Goal: Information Seeking & Learning: Understand process/instructions

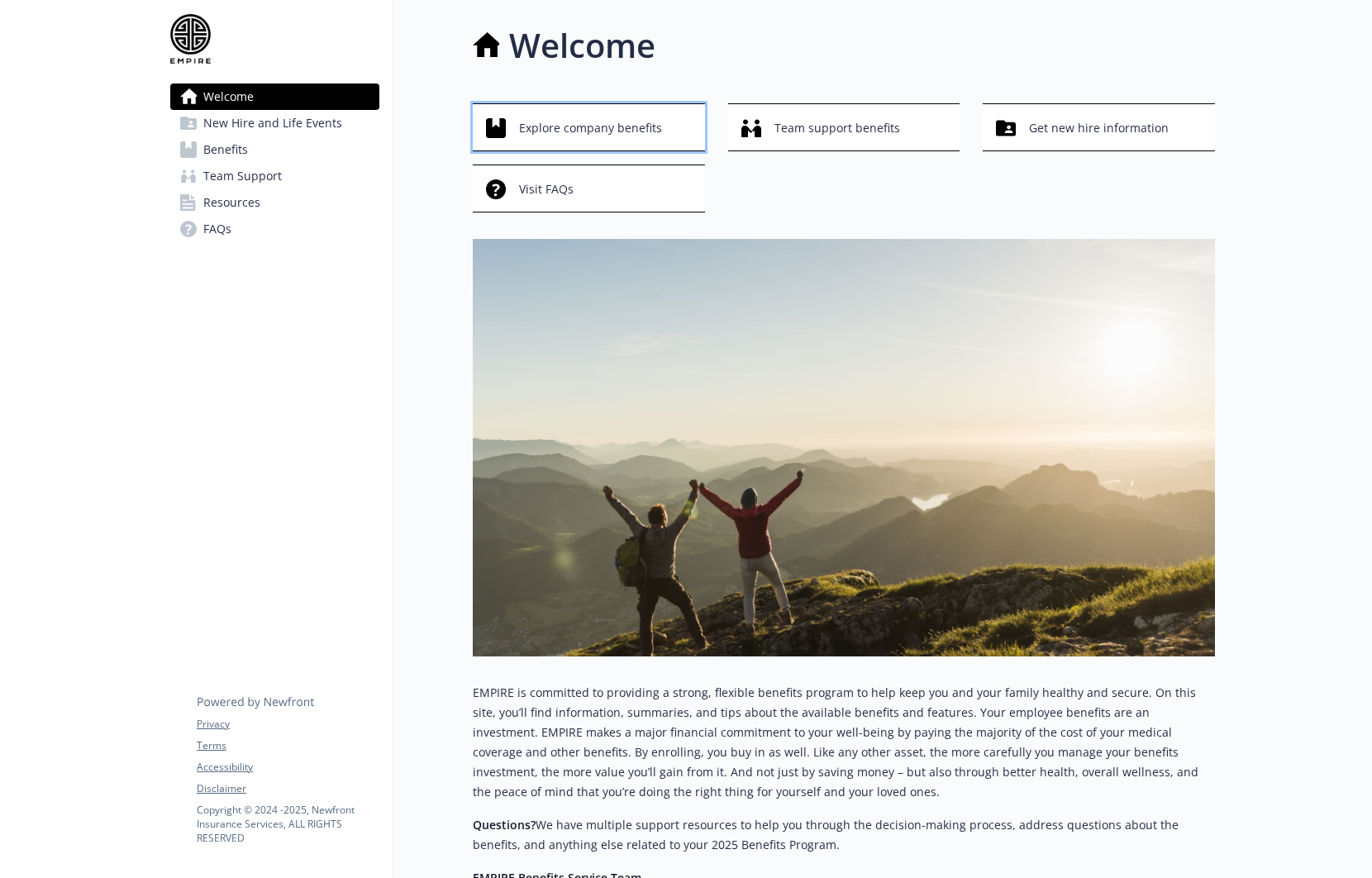
click at [614, 128] on span "Explore company benefits" at bounding box center [590, 128] width 143 height 31
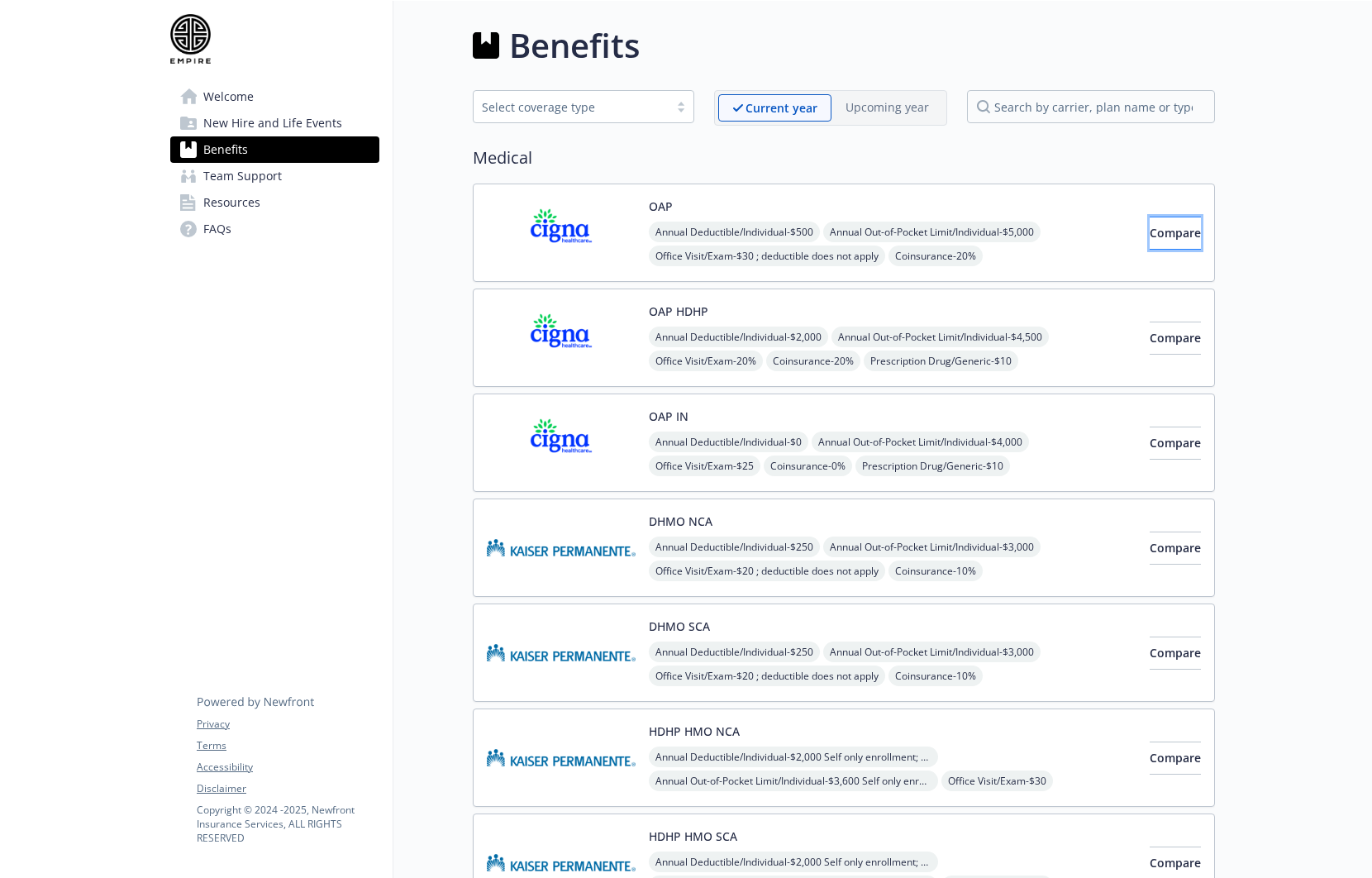
click at [1150, 233] on span "Compare" at bounding box center [1175, 233] width 51 height 16
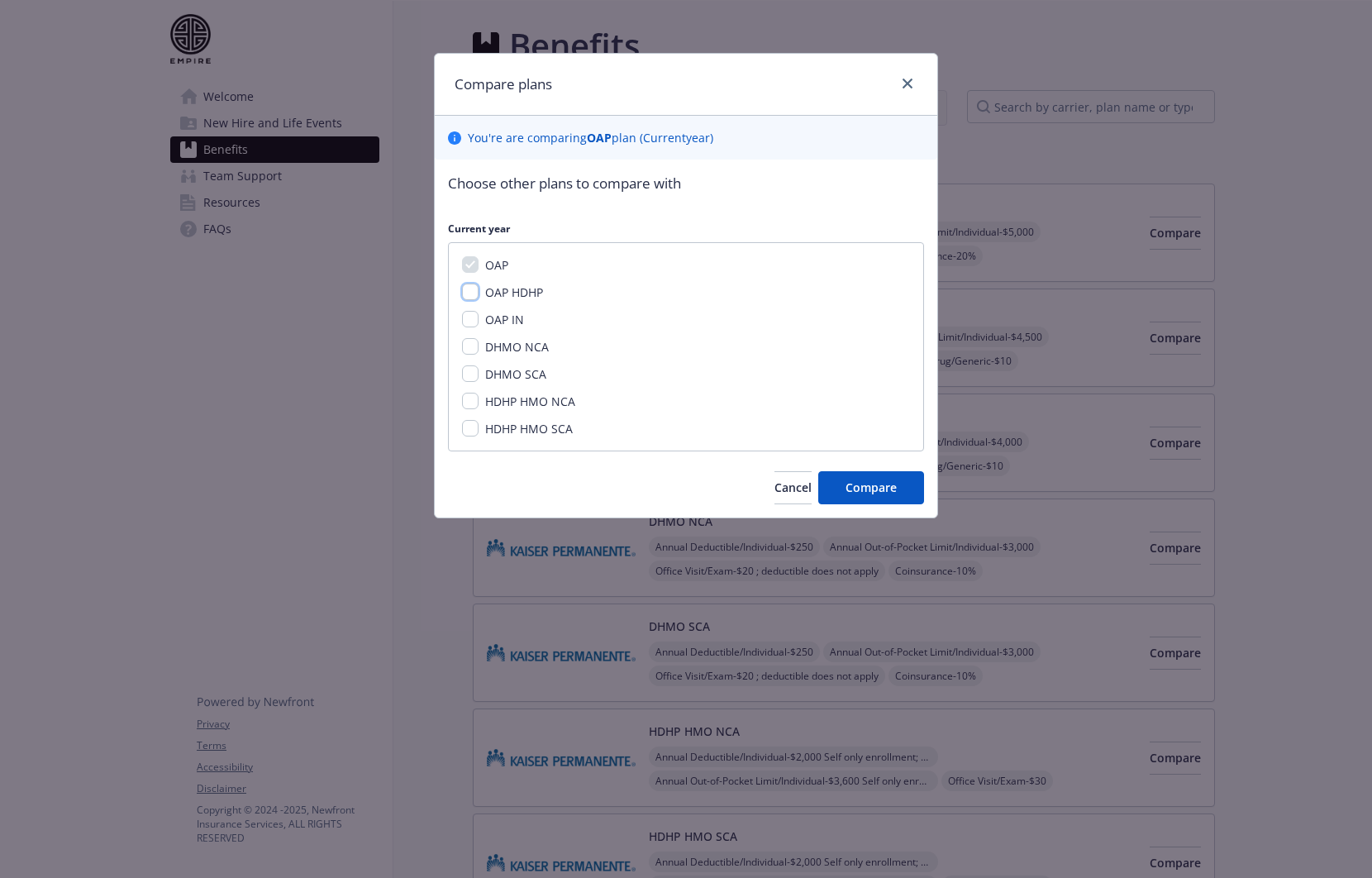
click at [469, 293] on input "OAP HDHP" at bounding box center [470, 291] width 17 height 17
checkbox input "true"
click at [849, 498] on button "Compare" at bounding box center [871, 488] width 106 height 33
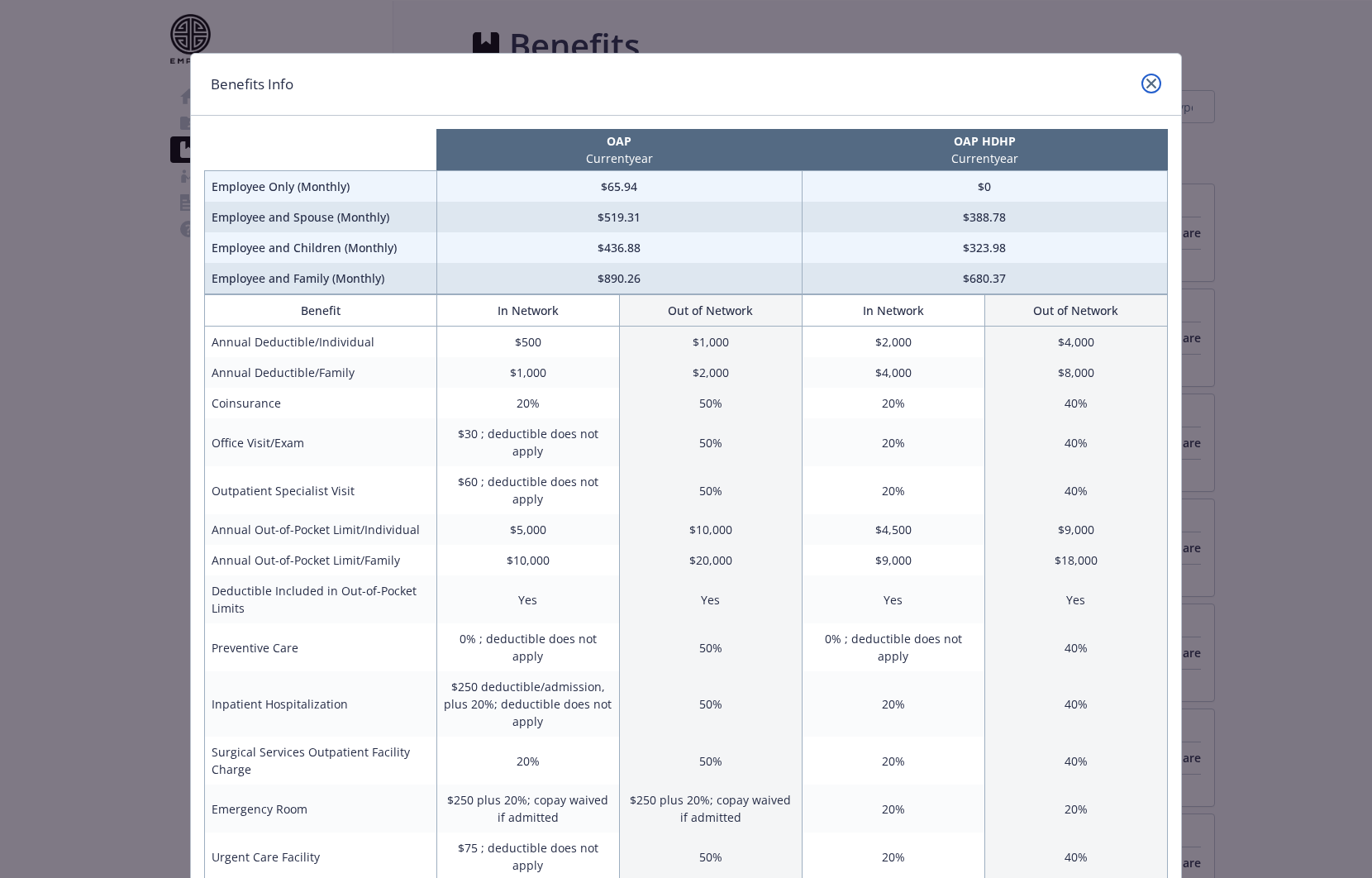
click at [1149, 86] on icon "close" at bounding box center [1152, 84] width 10 height 10
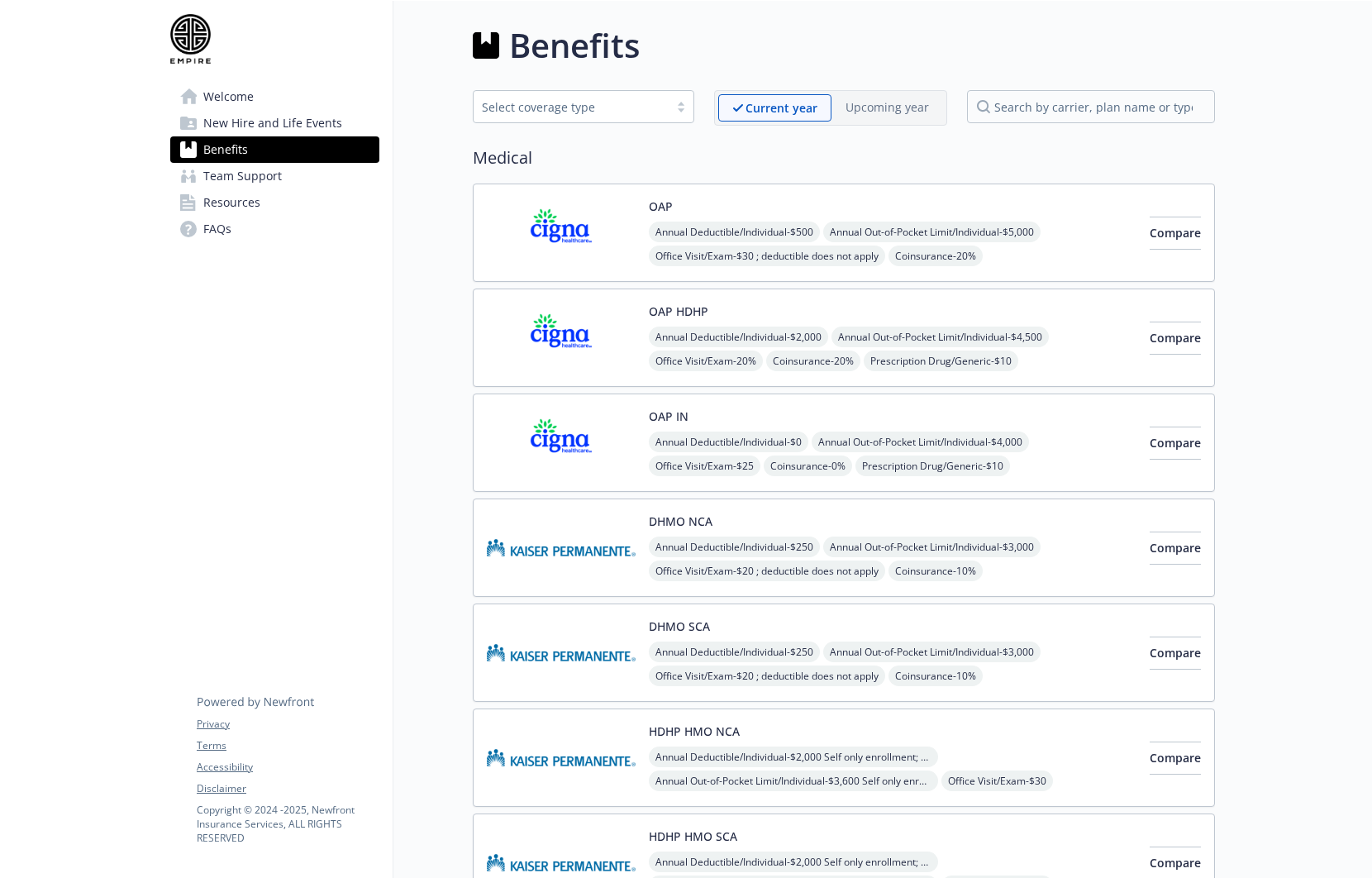
click at [558, 231] on img at bounding box center [561, 232] width 149 height 70
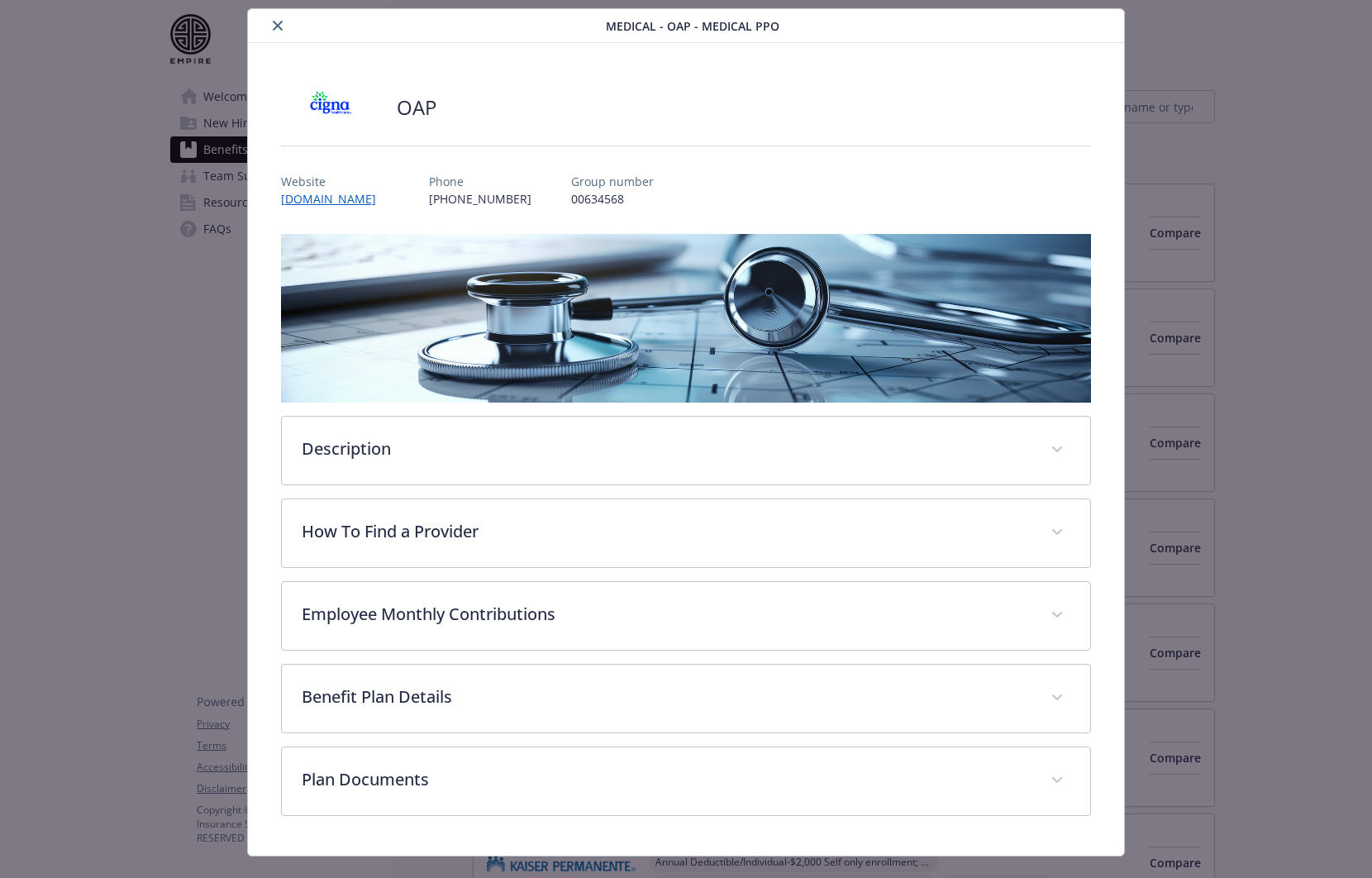
scroll to position [76, 0]
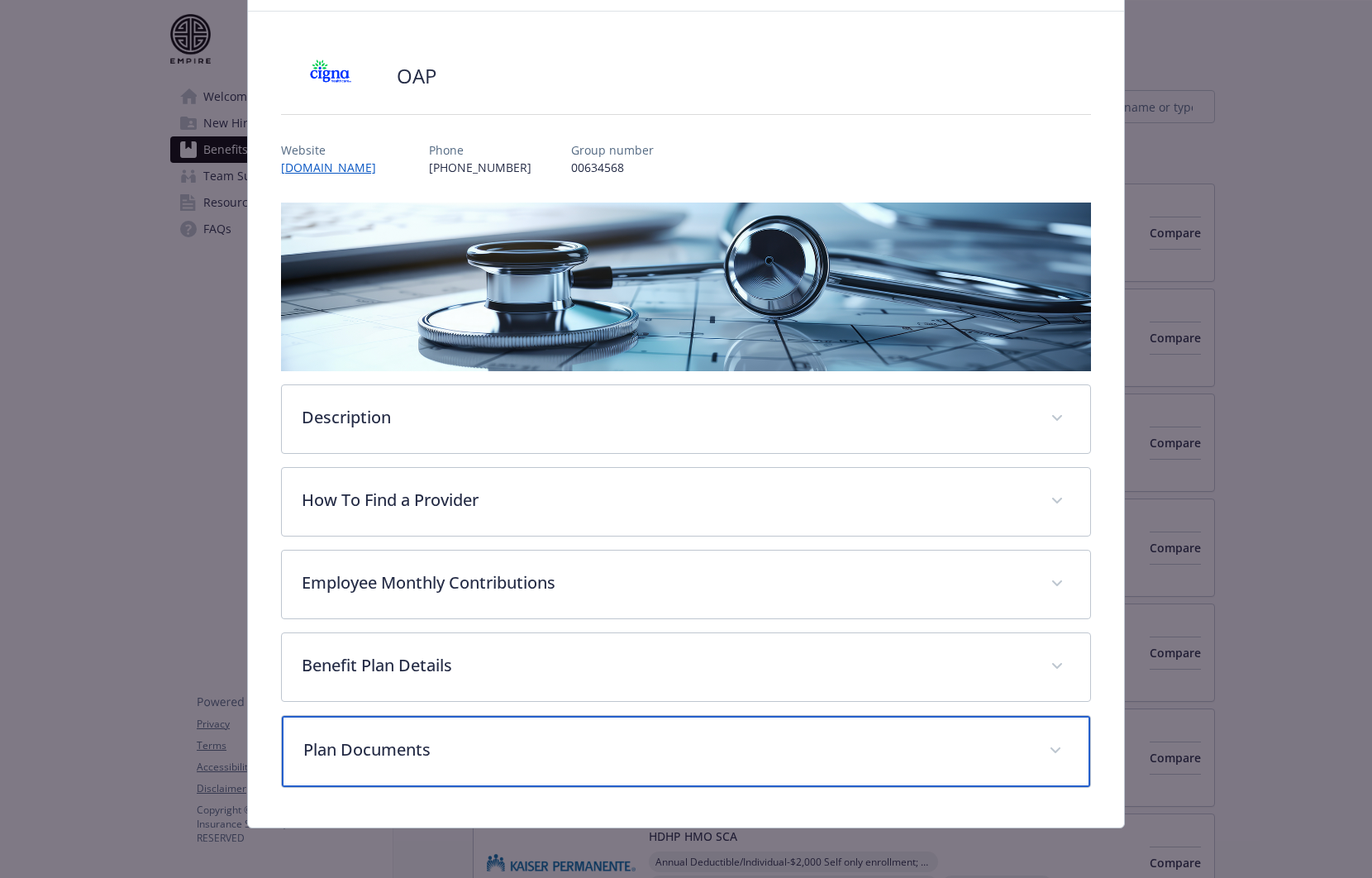
click at [1055, 754] on span "details for plan Medical - OAP - Medical PPO" at bounding box center [1055, 750] width 27 height 27
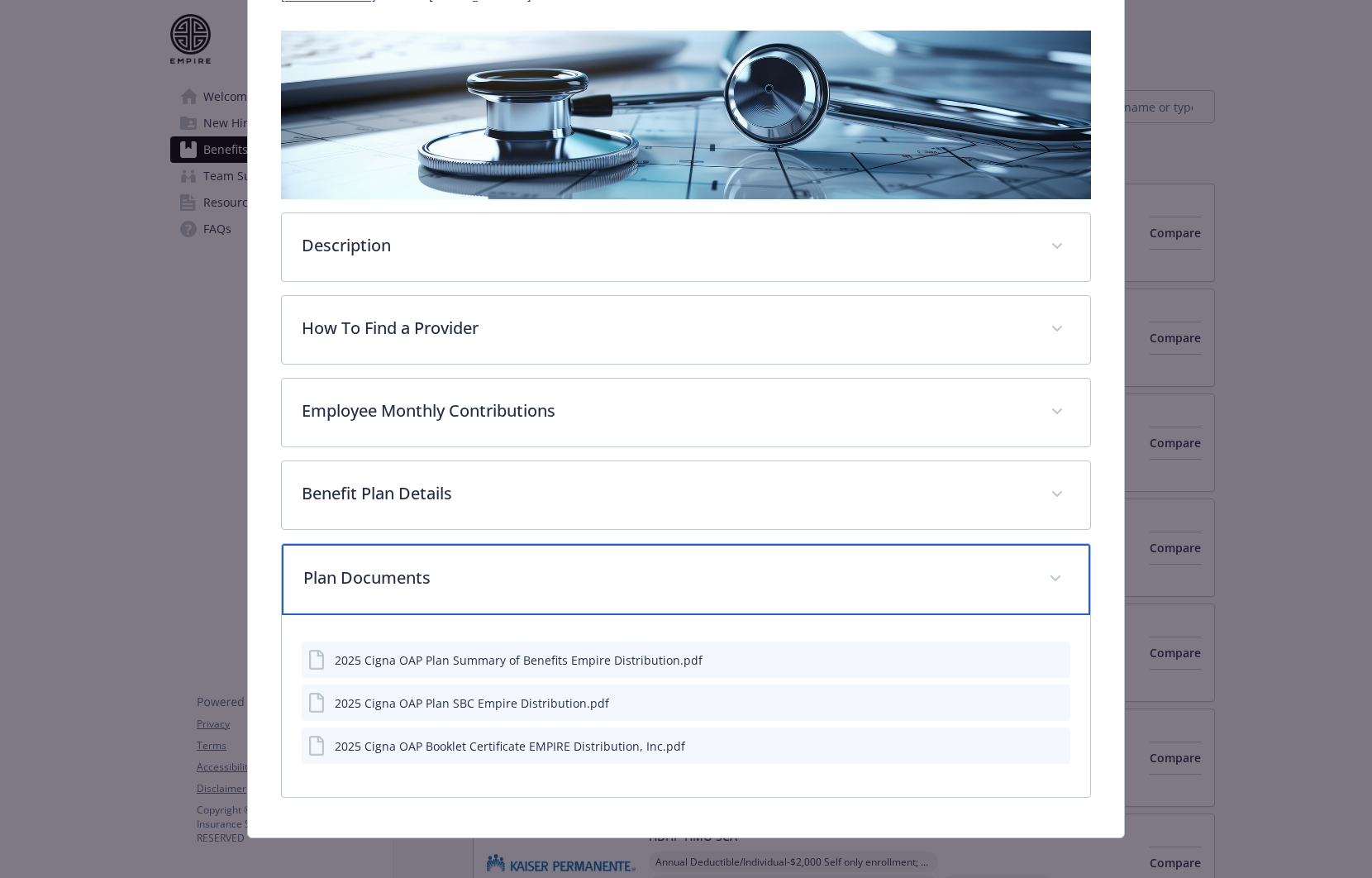
scroll to position [262, 0]
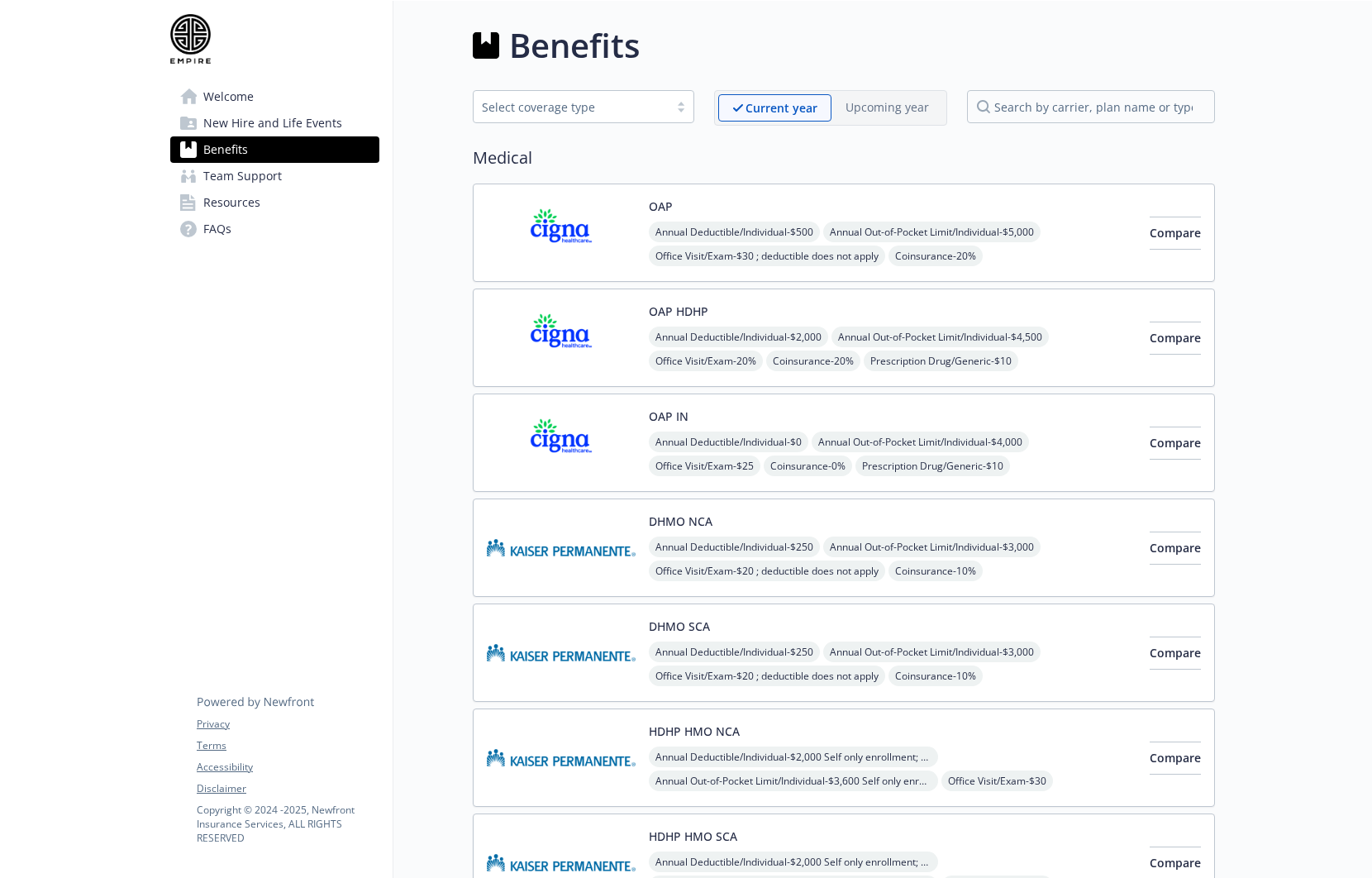
click at [259, 130] on span "New Hire and Life Events" at bounding box center [272, 123] width 139 height 27
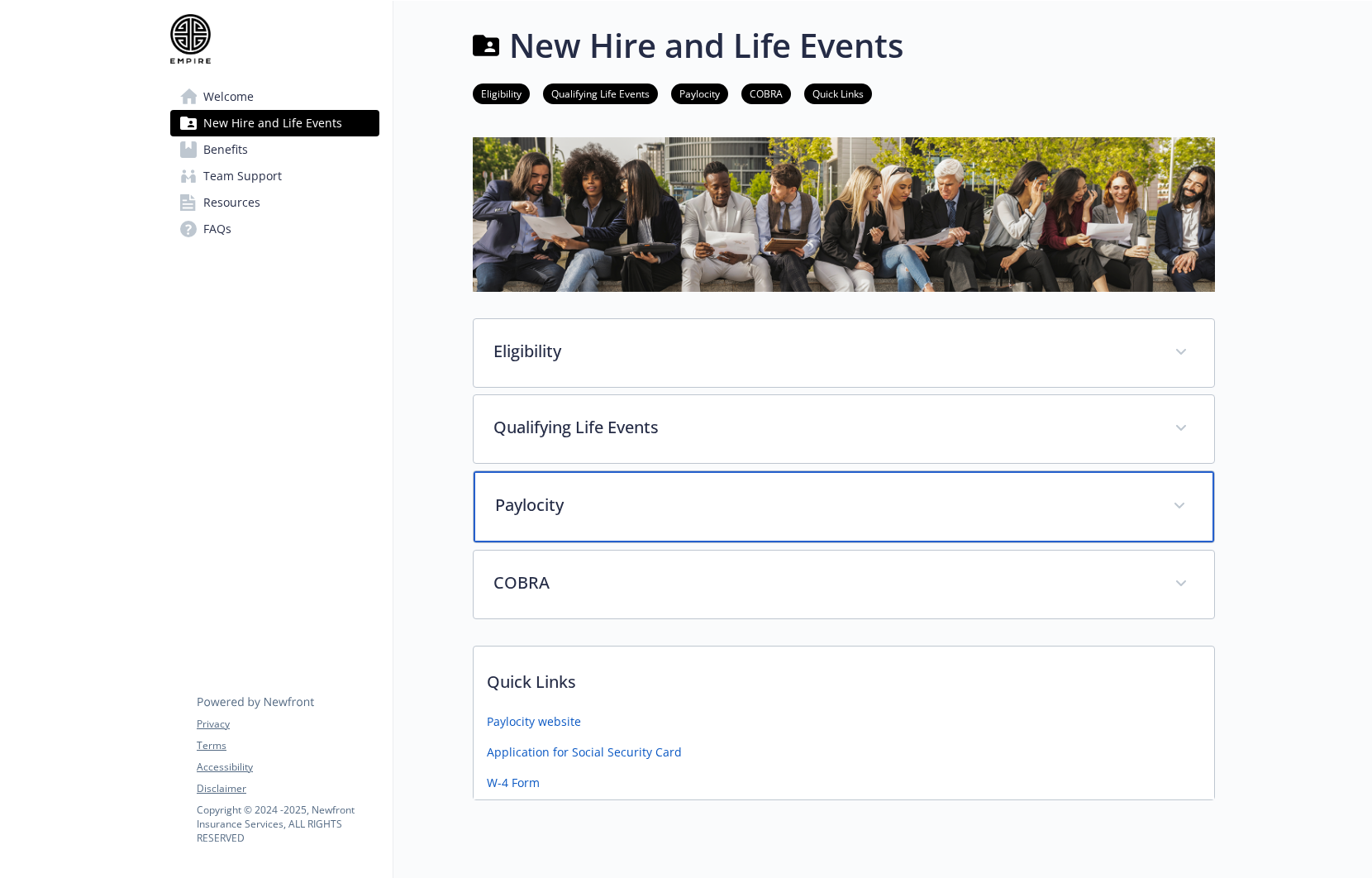
click at [639, 512] on p "Paylocity" at bounding box center [824, 504] width 658 height 25
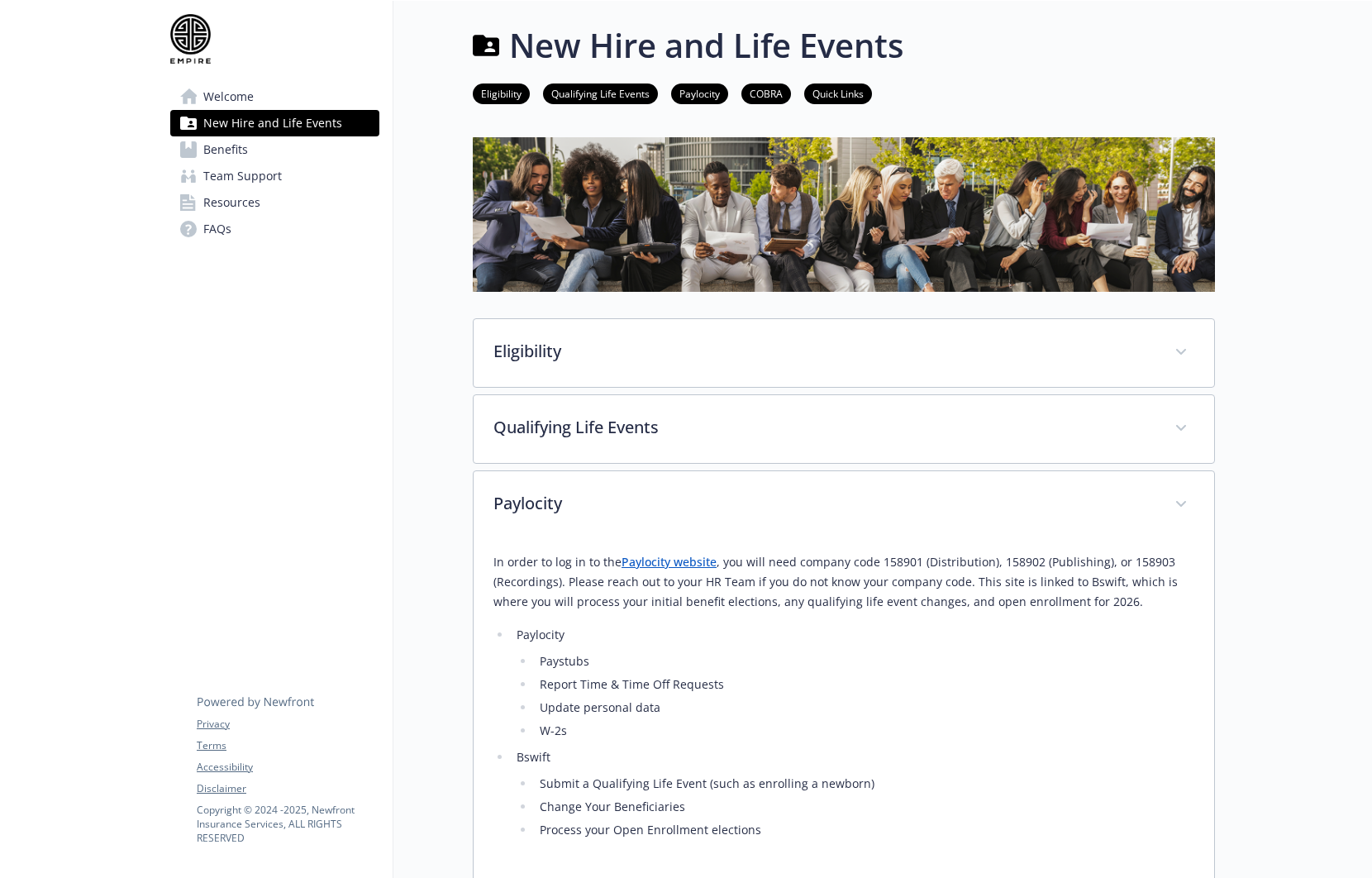
click at [670, 562] on link "Paylocity website" at bounding box center [669, 561] width 95 height 16
